Goal: Obtain resource: Obtain resource

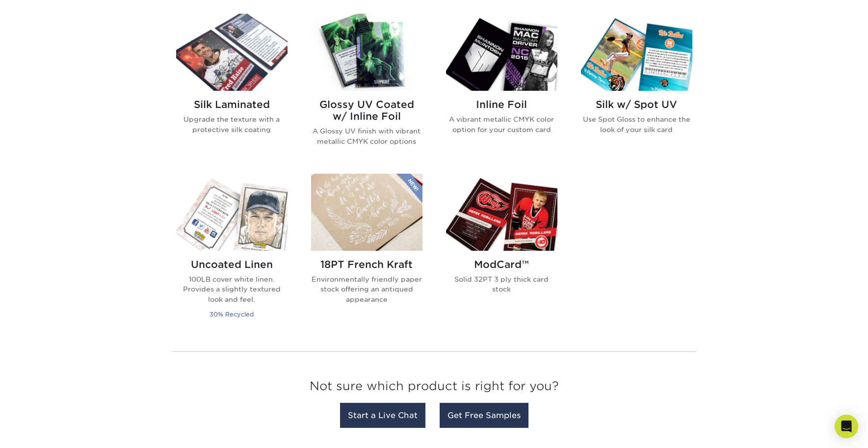
scroll to position [639, 0]
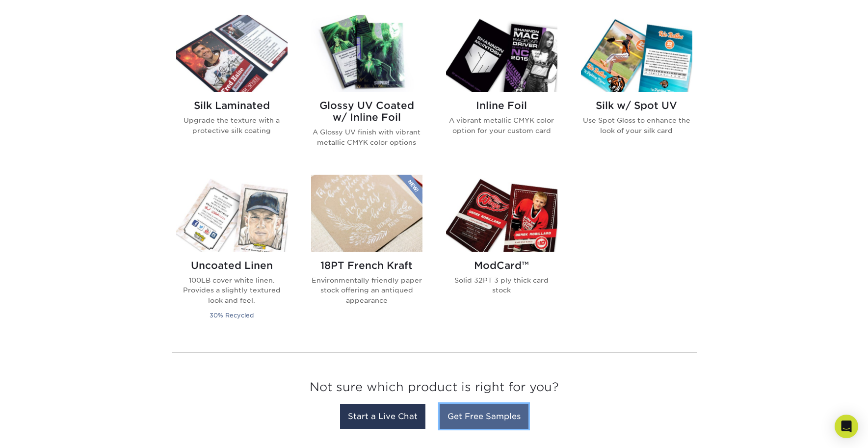
click at [508, 417] on link "Get Free Samples" at bounding box center [483, 416] width 89 height 25
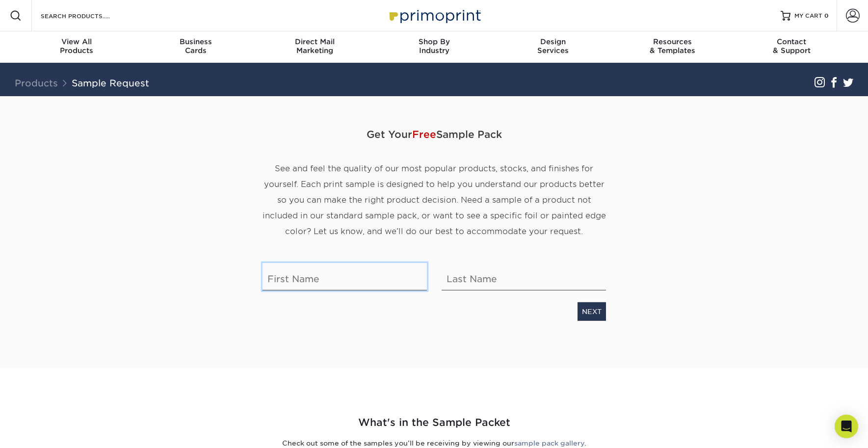
click at [319, 283] on input "text" at bounding box center [344, 276] width 164 height 27
type input "Ryley"
type input "[PERSON_NAME]"
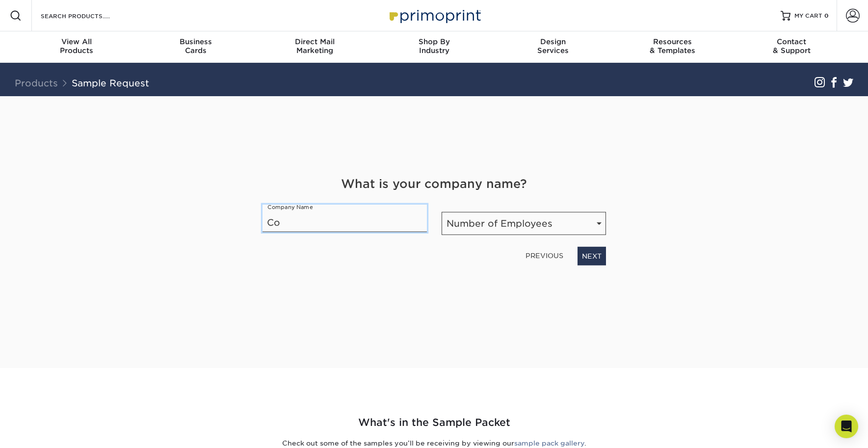
type input "C"
type input "Boise State Dining"
click at [510, 224] on select "Number of Employees Self-employed 1-10 employees 11-50 employees 51-200 employe…" at bounding box center [523, 223] width 164 height 23
select select "201-500"
click at [590, 255] on link "NEXT" at bounding box center [591, 256] width 28 height 19
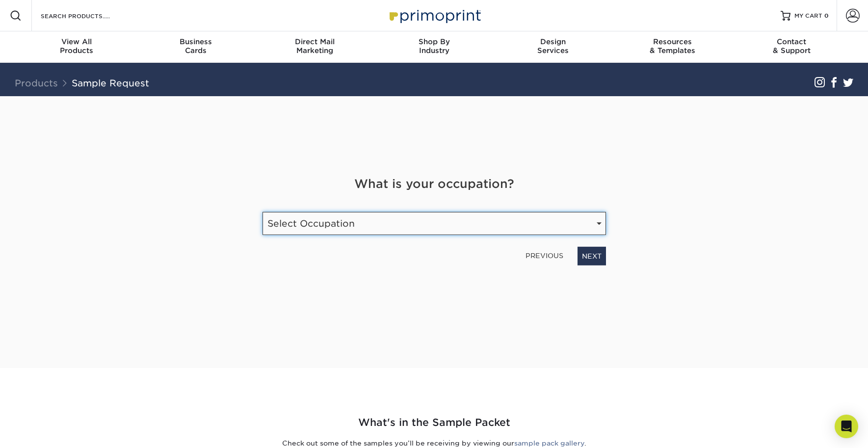
click at [483, 229] on select "Select Occupation Agency Automotive Blogger Cleaning Services Construction Educ…" at bounding box center [433, 223] width 343 height 23
select select "Graphic Designer / Freelance"
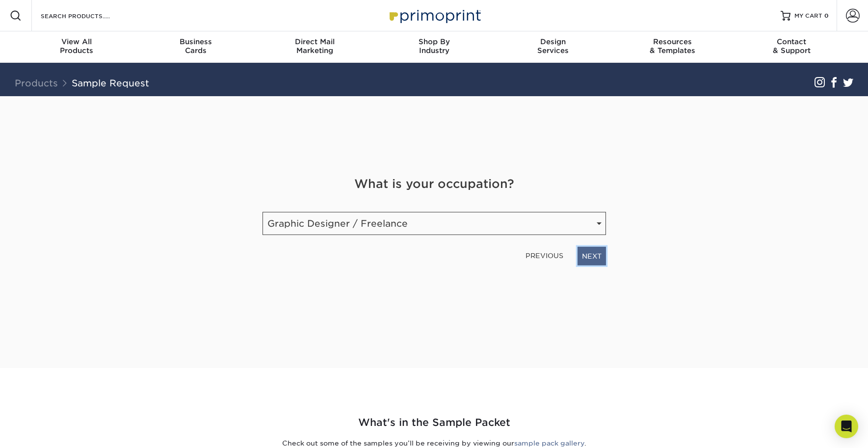
click at [598, 261] on link "NEXT" at bounding box center [591, 256] width 28 height 19
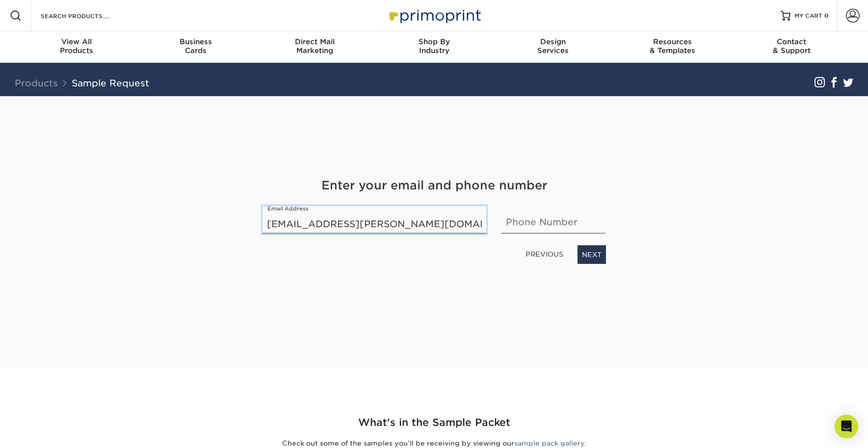
type input "[EMAIL_ADDRESS][PERSON_NAME][DOMAIN_NAME]"
type input "3853352782"
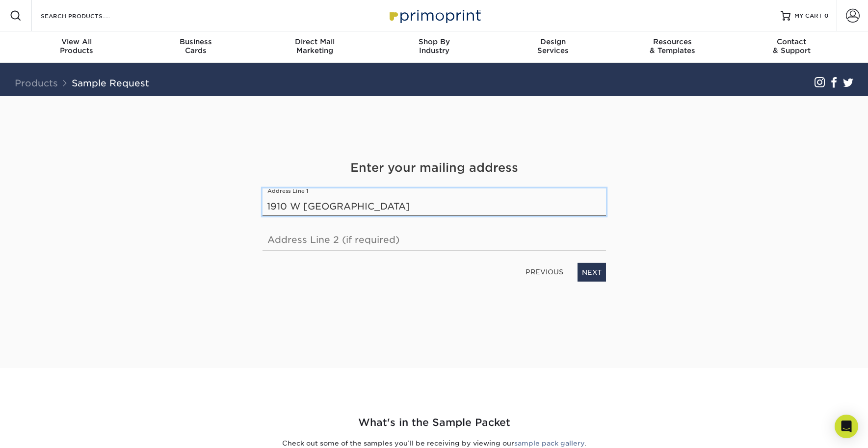
type input "1910 W [GEOGRAPHIC_DATA]"
click at [428, 236] on input "text" at bounding box center [433, 237] width 343 height 27
type input "Mail Stop 1295"
click at [591, 271] on link "NEXT" at bounding box center [591, 272] width 28 height 19
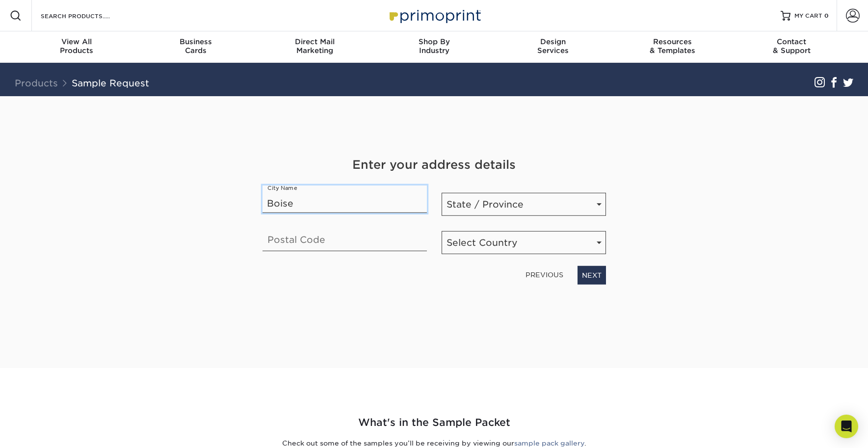
type input "Boise"
select select "ID"
type input "83725"
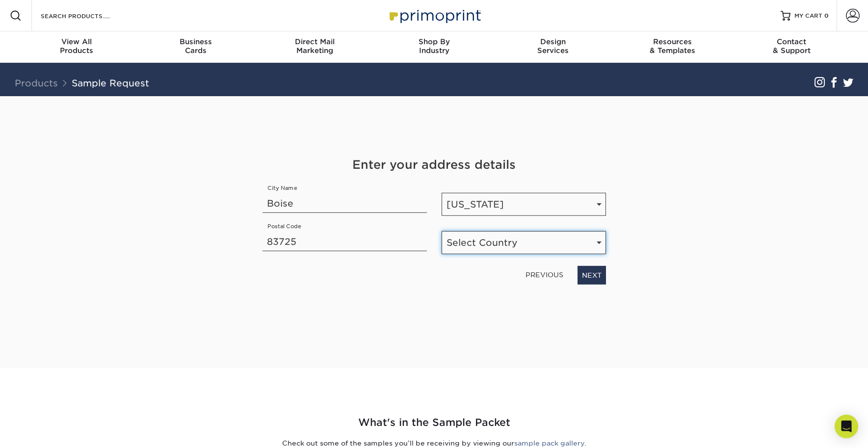
click at [492, 233] on select "Select Country [GEOGRAPHIC_DATA] [GEOGRAPHIC_DATA]" at bounding box center [523, 242] width 164 height 23
click at [495, 241] on select "Select Country [GEOGRAPHIC_DATA] [GEOGRAPHIC_DATA]" at bounding box center [523, 242] width 164 height 23
select select "US"
click at [597, 278] on link "NEXT" at bounding box center [591, 275] width 28 height 19
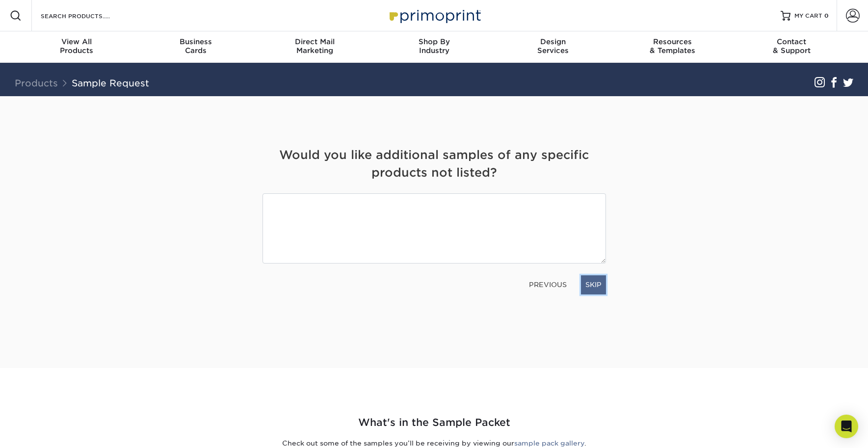
click at [587, 280] on link "SKIP" at bounding box center [593, 284] width 25 height 19
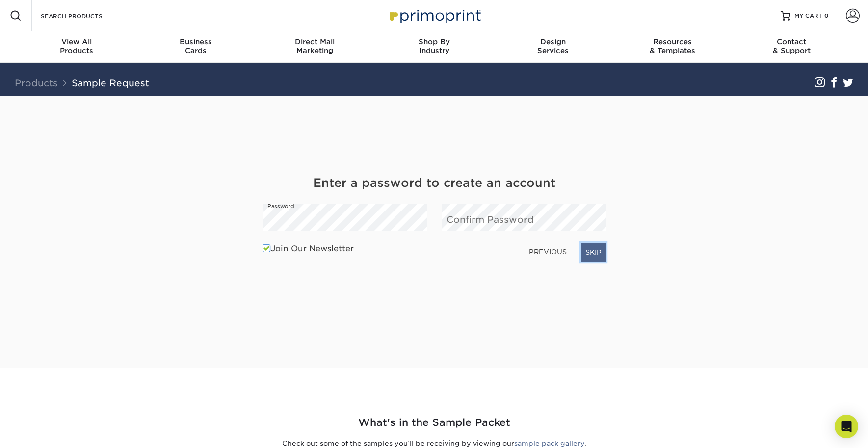
click at [596, 251] on link "SKIP" at bounding box center [593, 252] width 25 height 19
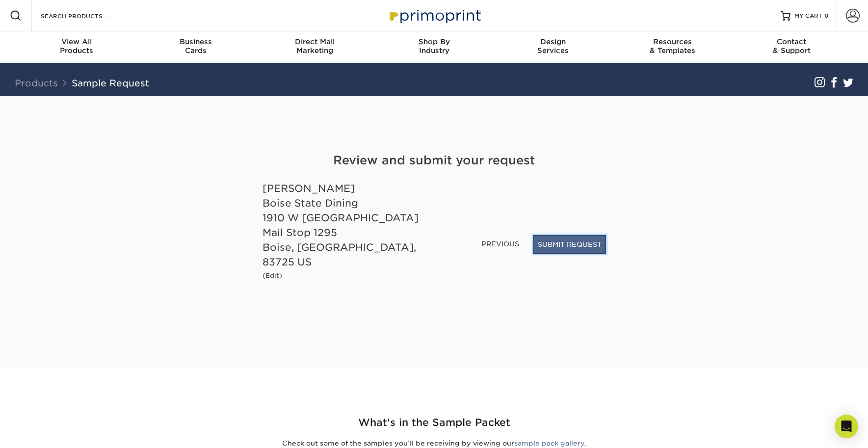
click at [579, 253] on button "SUBMIT REQUEST" at bounding box center [569, 244] width 73 height 19
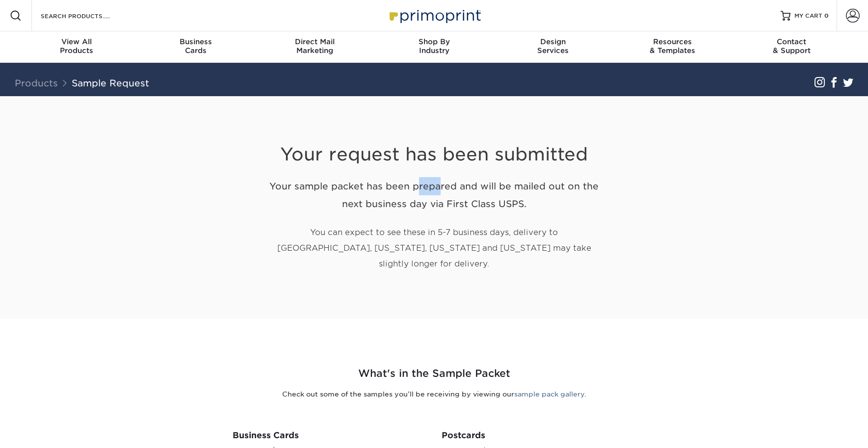
click at [687, 173] on div "Your request has been submitted Your sample packet has been prepared and will b…" at bounding box center [434, 207] width 574 height 223
